Goal: Transaction & Acquisition: Purchase product/service

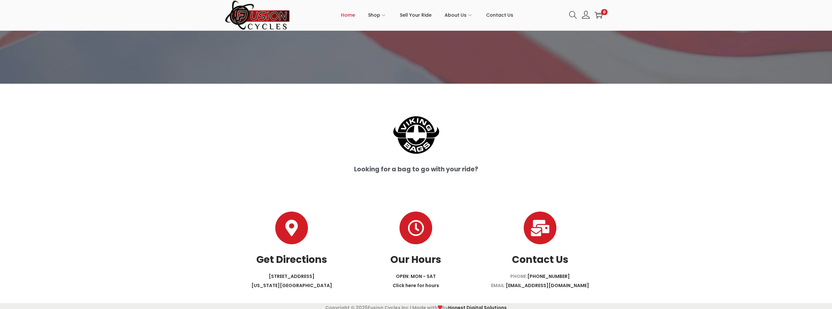
scroll to position [1702, 0]
click at [291, 273] on link "6353 INDIAN RIVER ROAD VIRGINIA BEACH, VA 23464" at bounding box center [292, 281] width 81 height 16
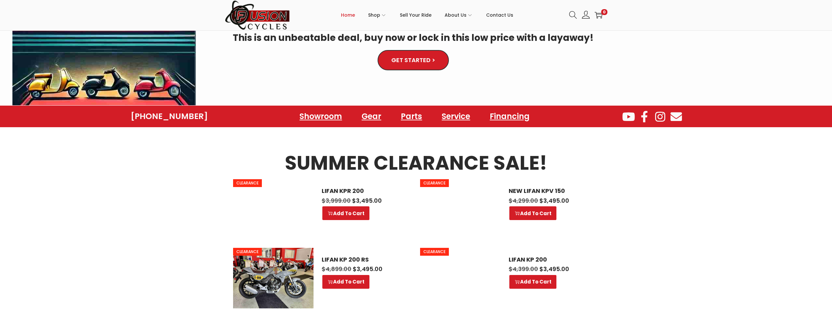
scroll to position [262, 0]
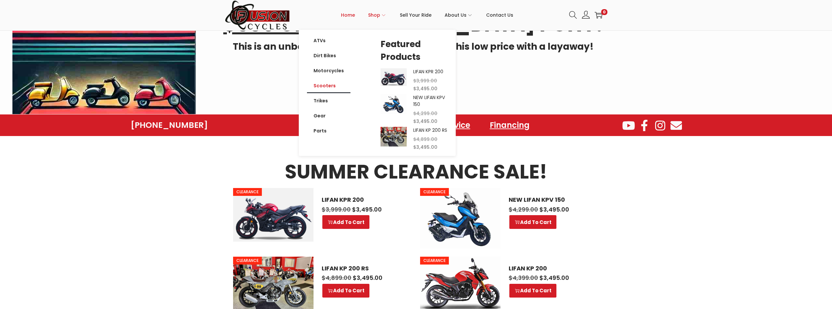
click at [331, 85] on link "Scooters" at bounding box center [328, 85] width 43 height 15
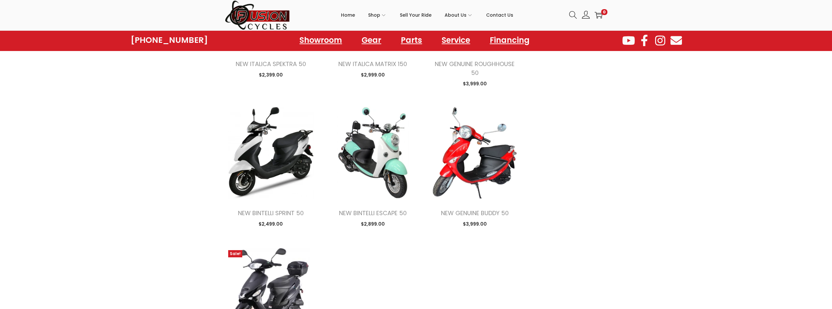
scroll to position [654, 0]
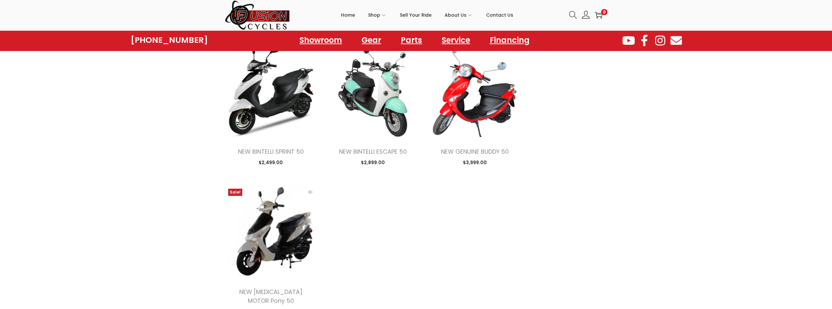
click at [272, 224] on img at bounding box center [271, 231] width 92 height 92
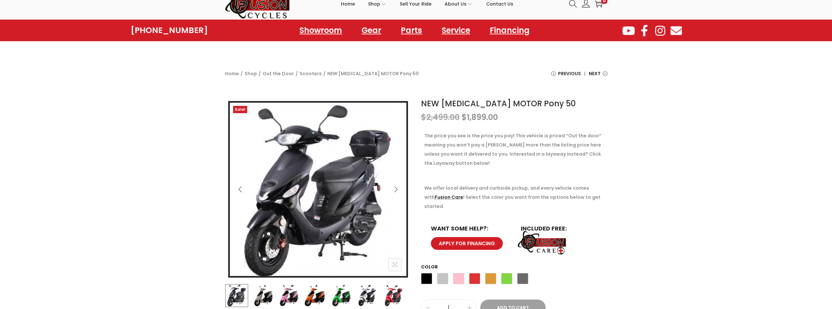
scroll to position [22, 0]
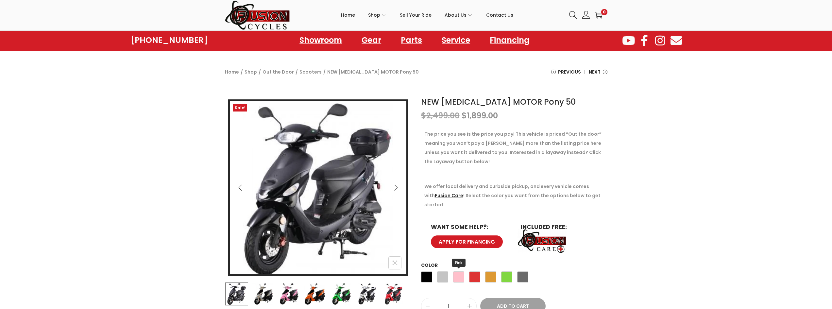
click at [460, 271] on span "Pink" at bounding box center [458, 276] width 11 height 11
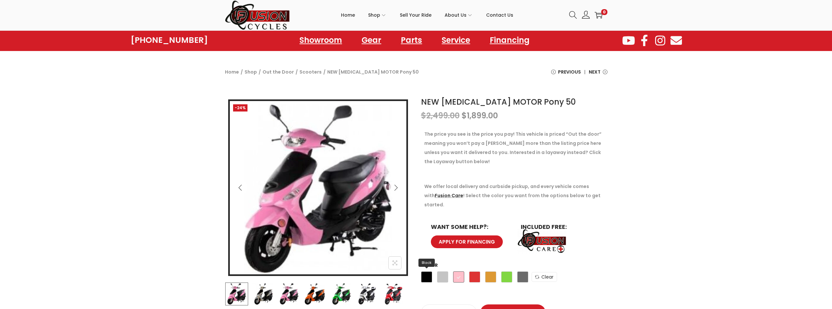
click at [422, 271] on span "Black" at bounding box center [426, 276] width 11 height 11
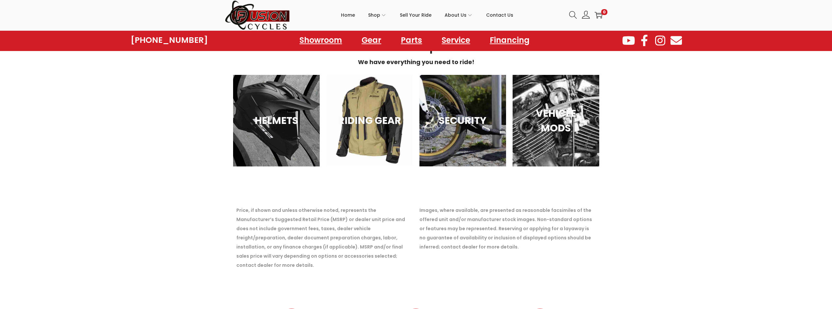
scroll to position [708, 0]
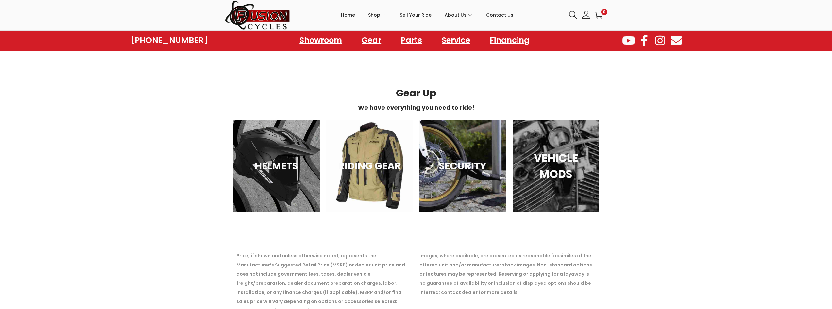
click at [555, 154] on h3 "VEHICLE MODS" at bounding box center [556, 166] width 70 height 32
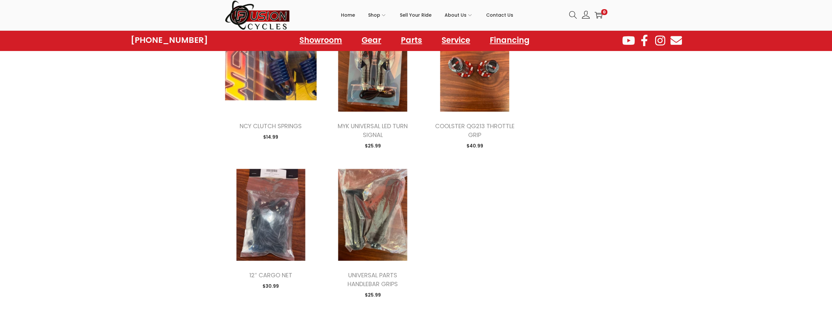
scroll to position [698, 0]
